Goal: Task Accomplishment & Management: Use online tool/utility

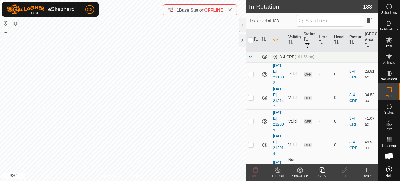
click at [322, 171] on icon at bounding box center [322, 170] width 7 height 7
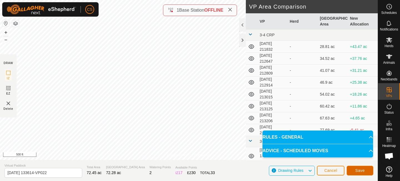
click at [356, 171] on span "Save" at bounding box center [359, 170] width 9 height 4
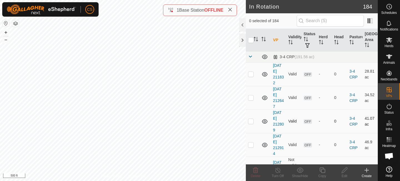
checkbox input "true"
click at [323, 171] on icon at bounding box center [322, 170] width 7 height 7
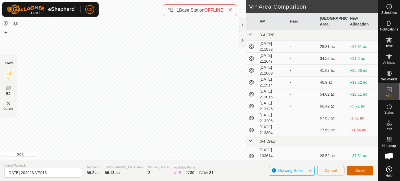
click at [367, 170] on button "Save" at bounding box center [359, 171] width 27 height 10
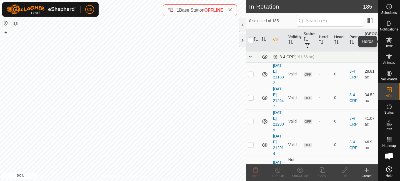
click at [389, 40] on icon at bounding box center [389, 39] width 6 height 5
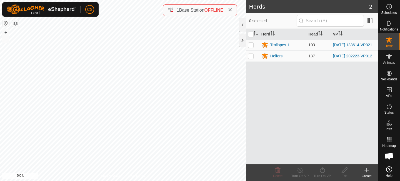
click at [250, 44] on p-checkbox at bounding box center [251, 45] width 6 height 4
checkbox input "true"
click at [322, 173] on icon at bounding box center [321, 171] width 5 height 6
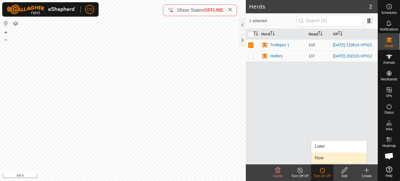
click at [314, 161] on link "Now" at bounding box center [338, 158] width 55 height 11
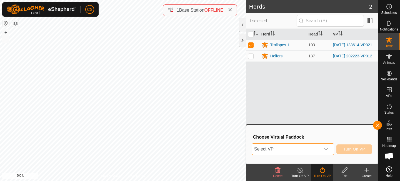
click at [305, 153] on span "Select VP" at bounding box center [286, 149] width 69 height 11
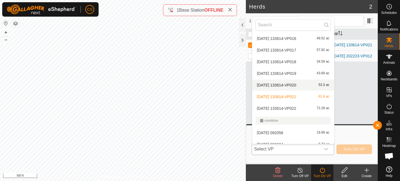
scroll to position [294, 0]
click at [294, 110] on li "[DATE] 133614-VP022 72.28 ac" at bounding box center [293, 107] width 82 height 11
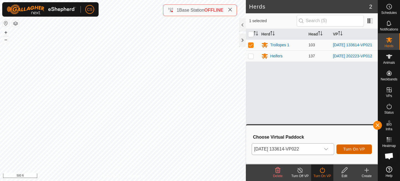
click at [361, 150] on span "Turn On VP" at bounding box center [354, 149] width 22 height 4
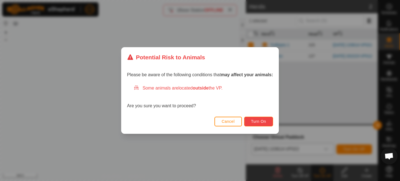
click at [254, 122] on span "Turn On" at bounding box center [258, 121] width 15 height 4
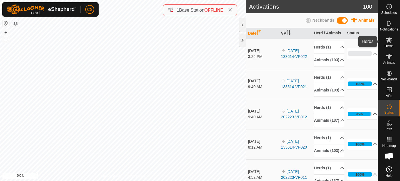
click at [389, 41] on icon at bounding box center [389, 39] width 6 height 5
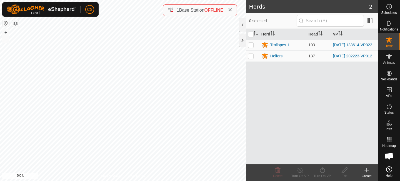
click at [252, 57] on p-checkbox at bounding box center [251, 56] width 6 height 4
checkbox input "true"
click at [325, 172] on turn-on-svg-icon at bounding box center [322, 170] width 22 height 7
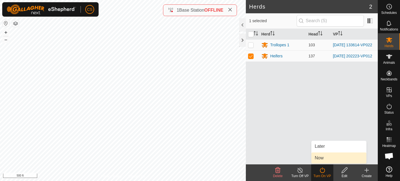
click at [323, 160] on link "Now" at bounding box center [338, 158] width 55 height 11
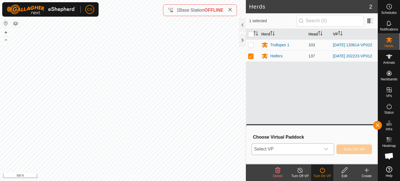
click at [313, 151] on span "Select VP" at bounding box center [286, 149] width 69 height 11
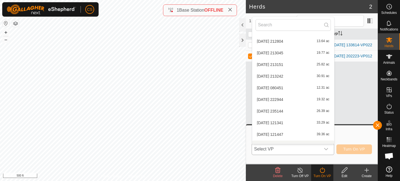
scroll to position [2172, 0]
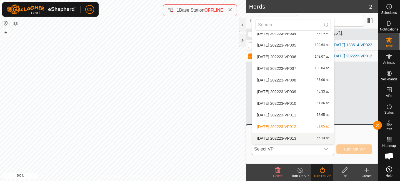
click at [282, 137] on li "[DATE] 202223-VP013 66.13 ac" at bounding box center [293, 138] width 82 height 11
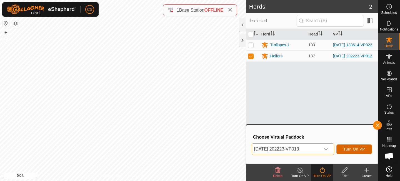
click at [347, 149] on span "Turn On VP" at bounding box center [354, 149] width 22 height 4
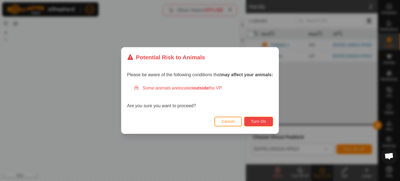
click at [256, 119] on button "Turn On" at bounding box center [258, 122] width 29 height 10
